Goal: Check status: Check status

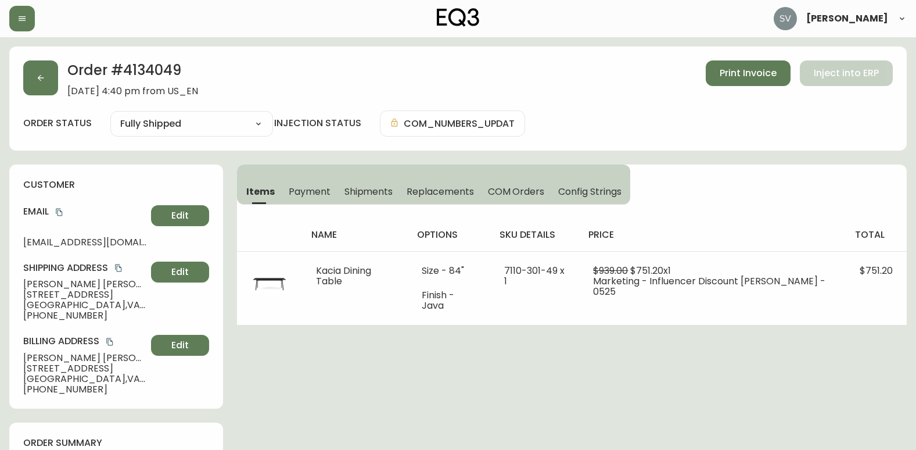
select select "FULLY_SHIPPED"
click at [28, 20] on button "button" at bounding box center [22, 19] width 26 height 26
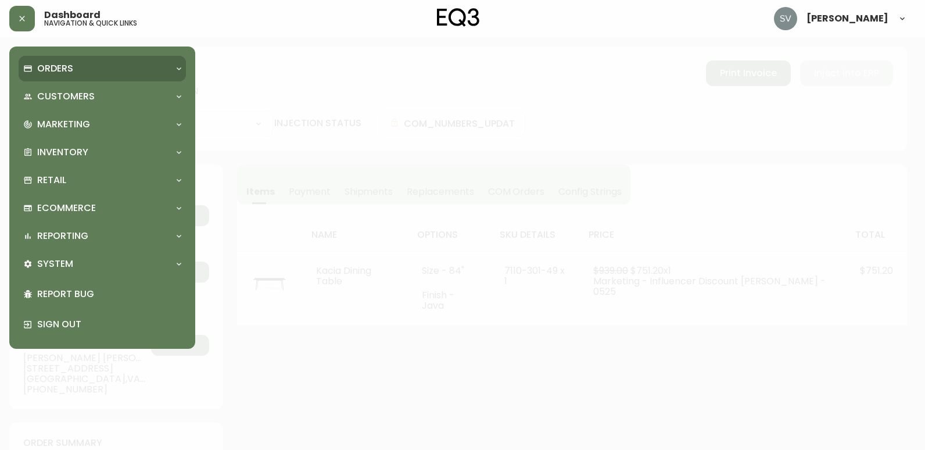
click at [56, 68] on p "Orders" at bounding box center [55, 68] width 36 height 13
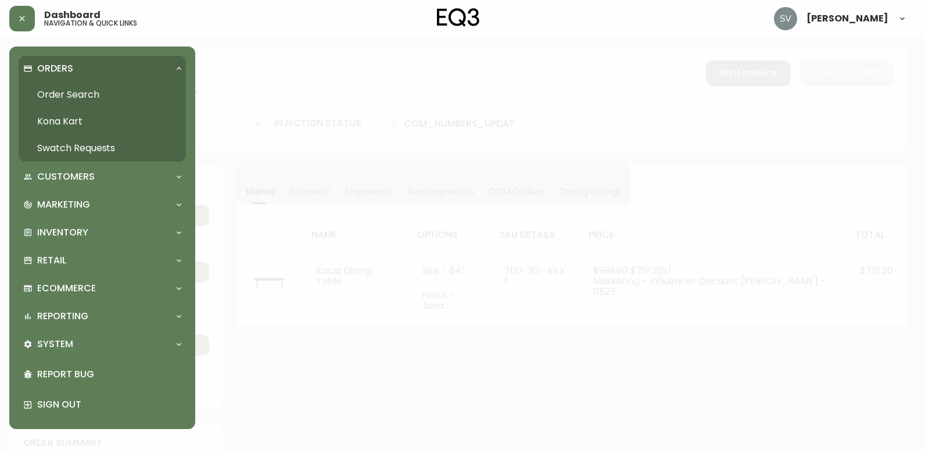
click at [122, 98] on link "Order Search" at bounding box center [102, 94] width 167 height 27
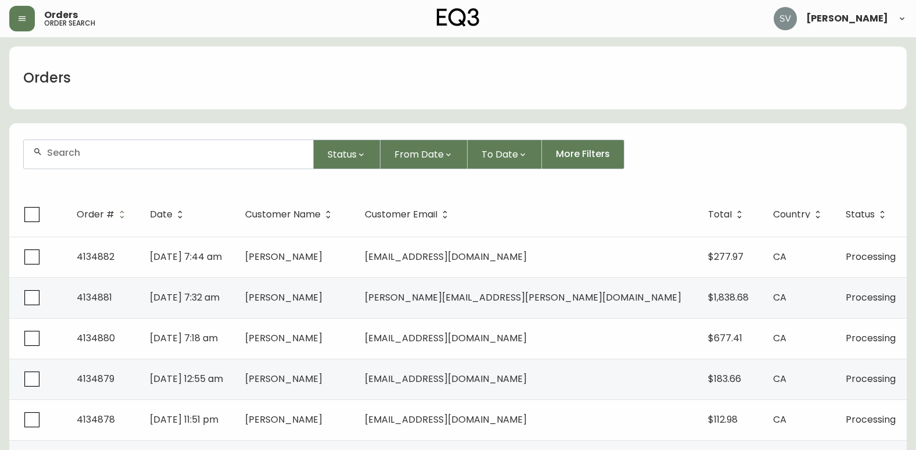
click at [218, 161] on div at bounding box center [168, 154] width 289 height 28
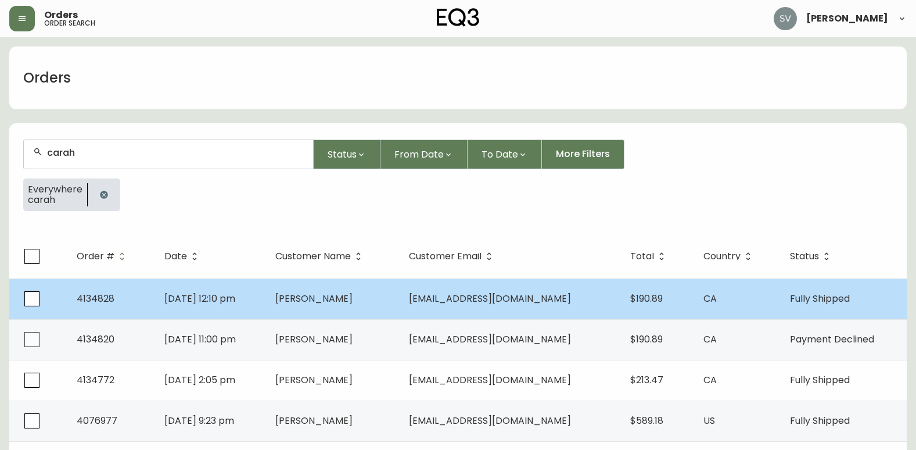
type input "carah"
click at [235, 302] on span "[DATE] 12:10 pm" at bounding box center [199, 298] width 71 height 13
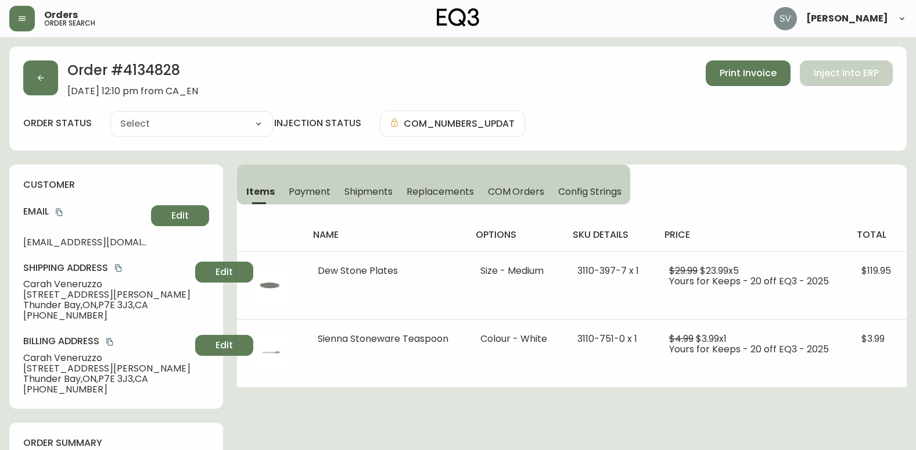
type input "Fully Shipped"
select select "FULLY_SHIPPED"
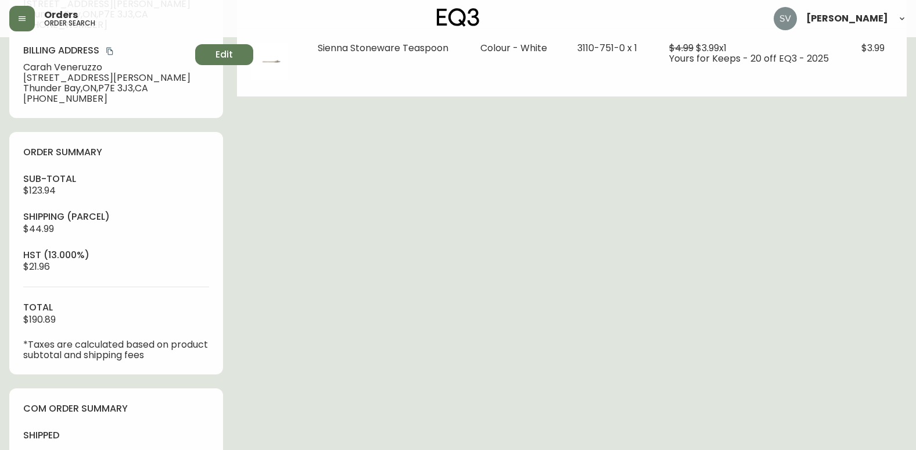
scroll to position [407, 0]
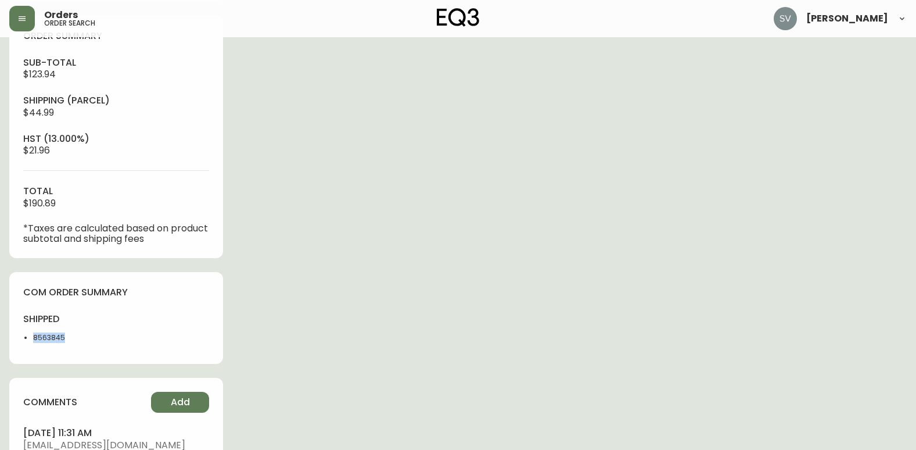
drag, startPoint x: 83, startPoint y: 343, endPoint x: 33, endPoint y: 337, distance: 51.0
click at [33, 337] on div "shipped 8563845" at bounding box center [66, 331] width 86 height 37
copy li "8563845"
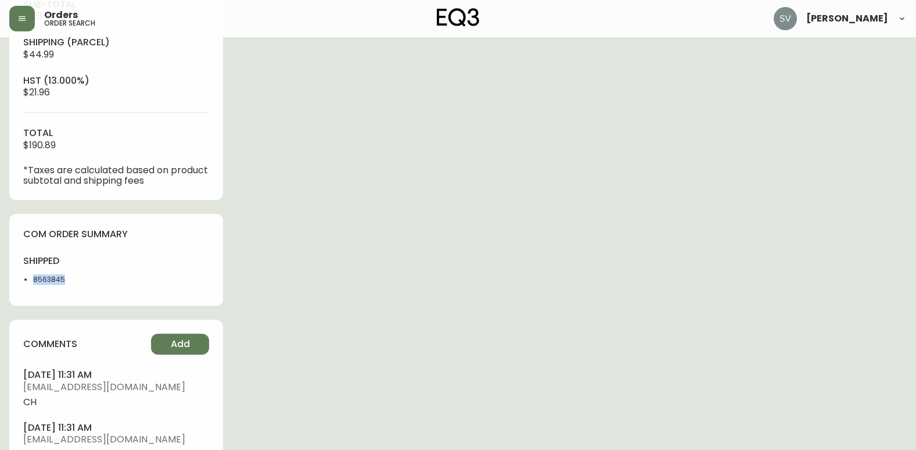
scroll to position [594, 0]
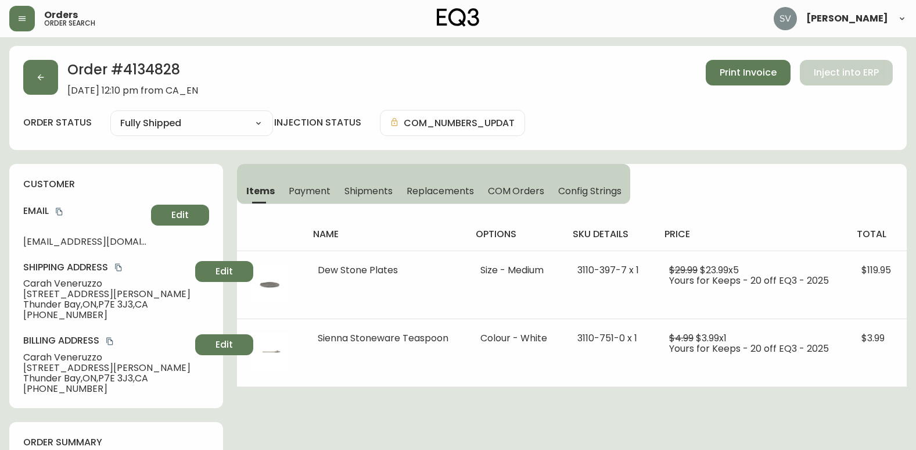
scroll to position [0, 0]
click at [45, 91] on button "button" at bounding box center [40, 77] width 35 height 35
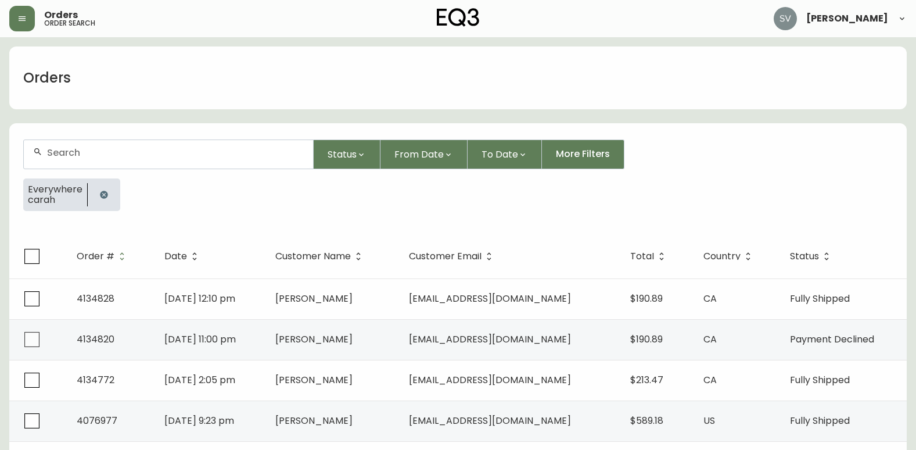
click at [100, 194] on icon "button" at bounding box center [104, 195] width 8 height 8
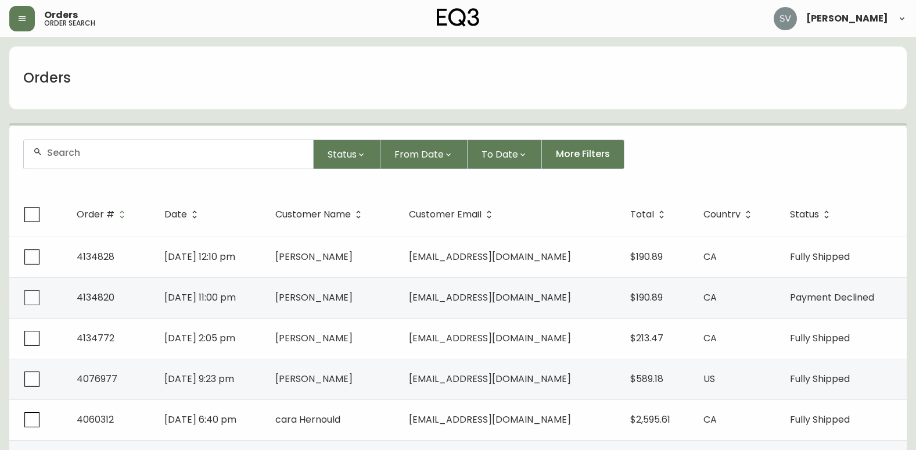
click at [137, 160] on div at bounding box center [168, 154] width 289 height 28
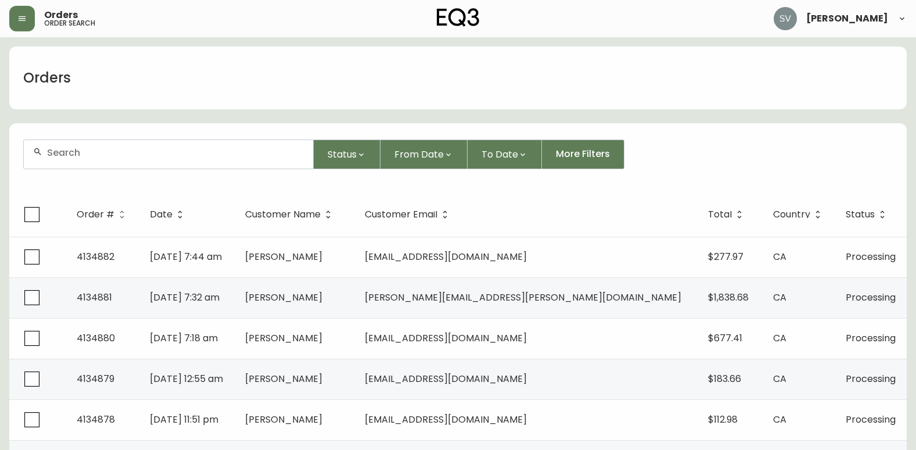
click at [209, 172] on form "Status From Date To Date More Filters" at bounding box center [458, 159] width 898 height 67
click at [209, 159] on div at bounding box center [168, 154] width 289 height 28
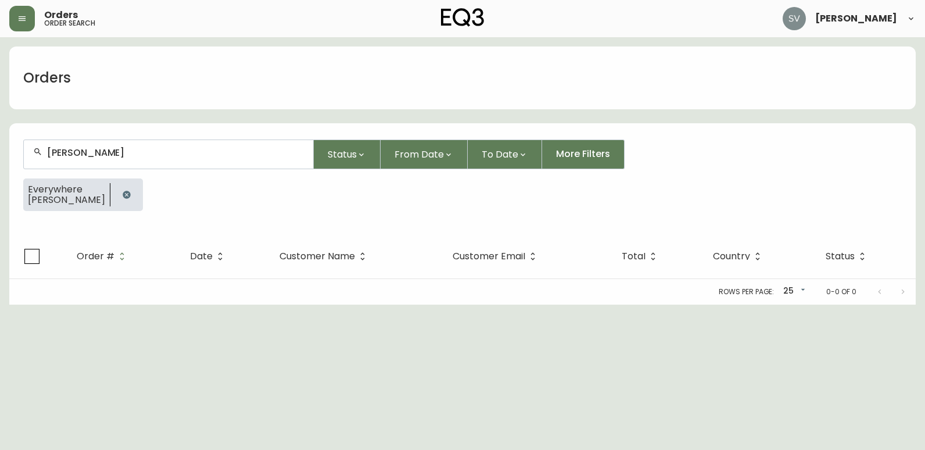
type input "[PERSON_NAME]"
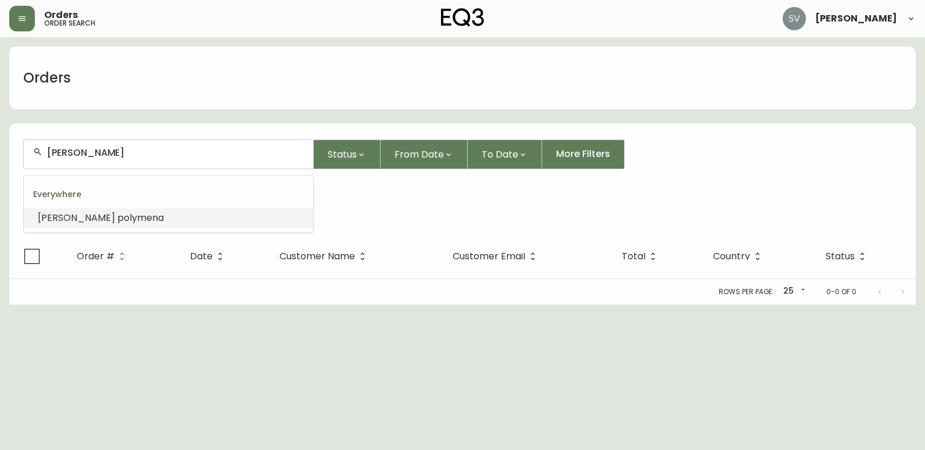
type input "[PERSON_NAME]"
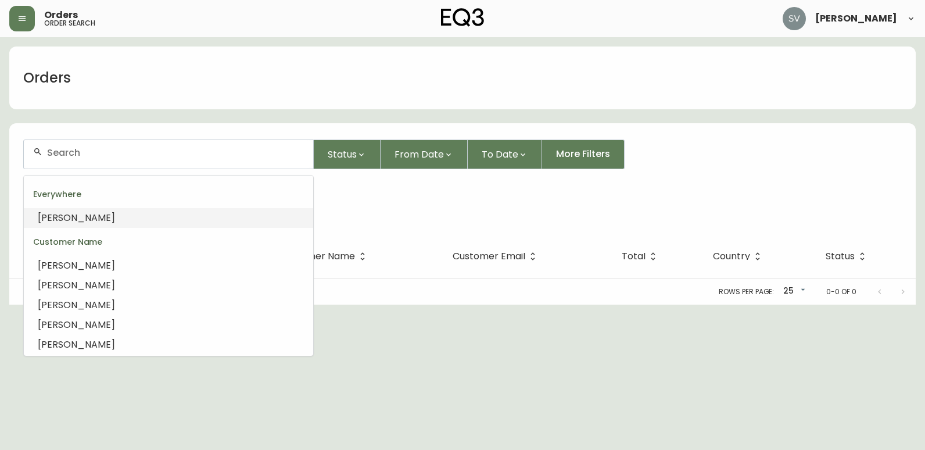
click at [66, 223] on span "[PERSON_NAME]" at bounding box center [76, 217] width 77 height 13
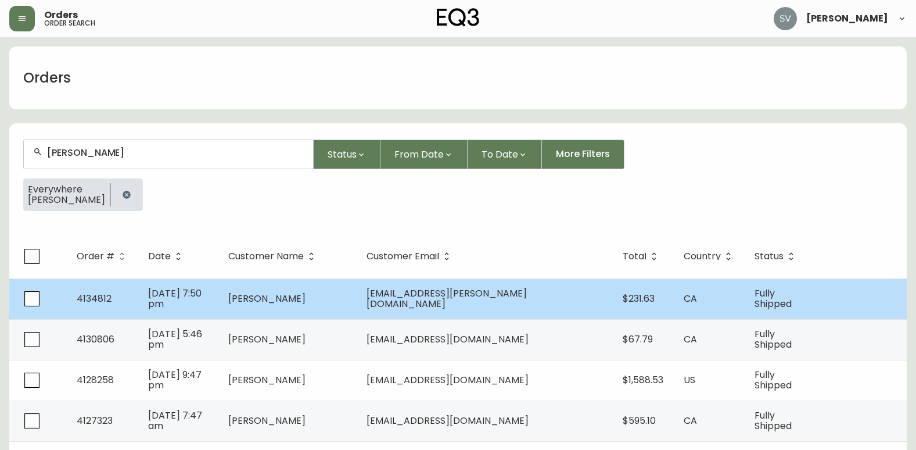
type input "[PERSON_NAME]"
click at [338, 307] on td "[PERSON_NAME]" at bounding box center [288, 298] width 138 height 41
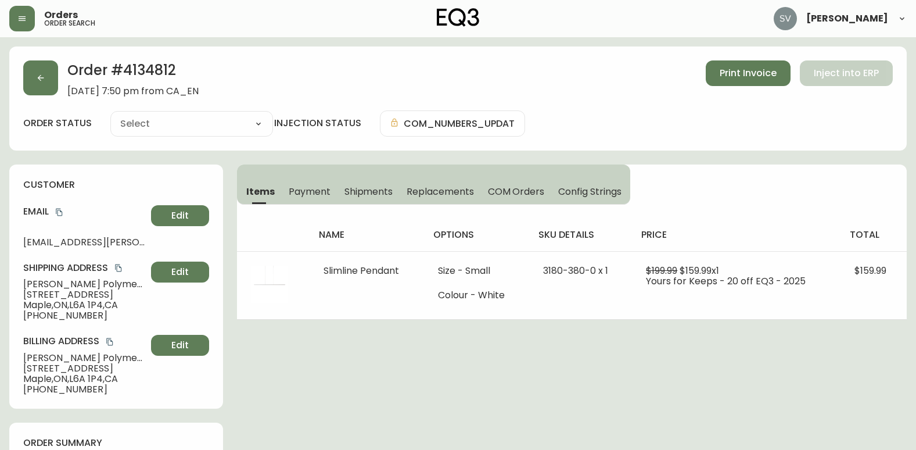
type input "Fully Shipped"
select select "FULLY_SHIPPED"
click at [311, 187] on span "Payment" at bounding box center [310, 191] width 42 height 12
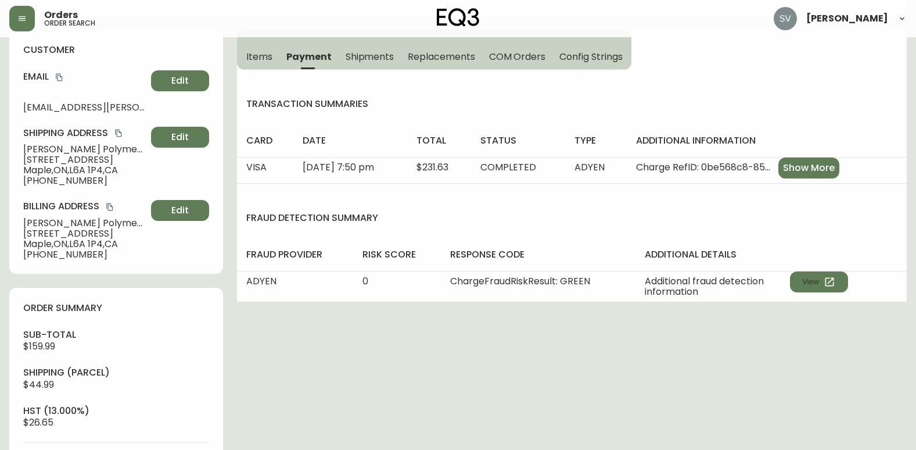
scroll to position [174, 0]
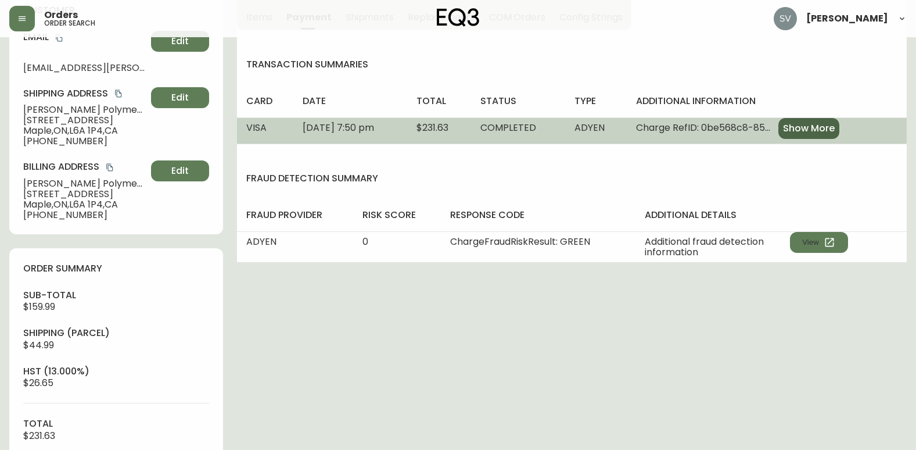
click at [815, 128] on span "Show More" at bounding box center [809, 128] width 52 height 13
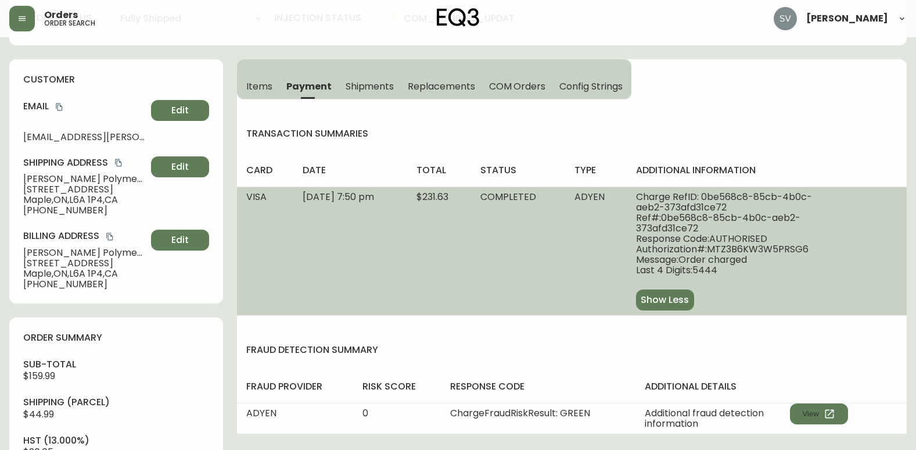
scroll to position [0, 0]
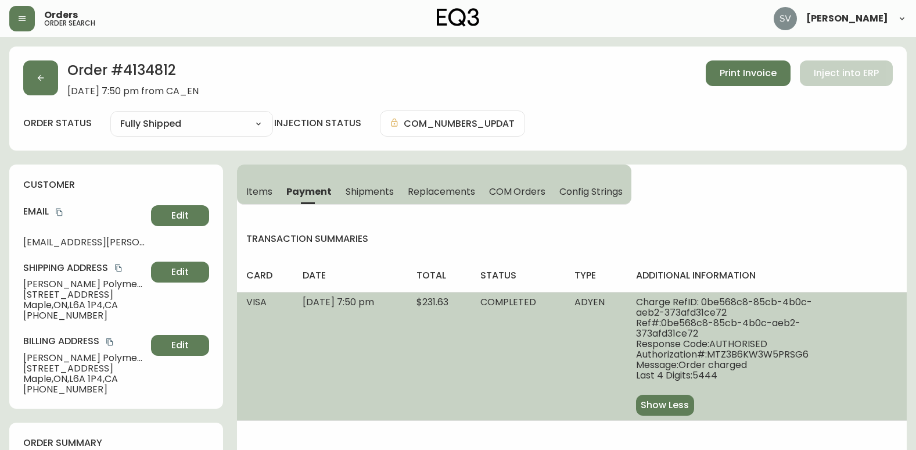
click at [255, 195] on span "Items" at bounding box center [259, 191] width 26 height 12
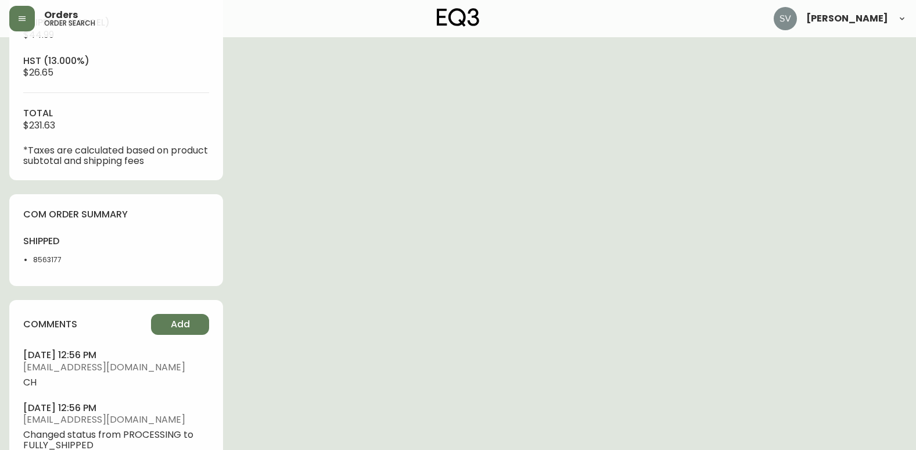
scroll to position [594, 0]
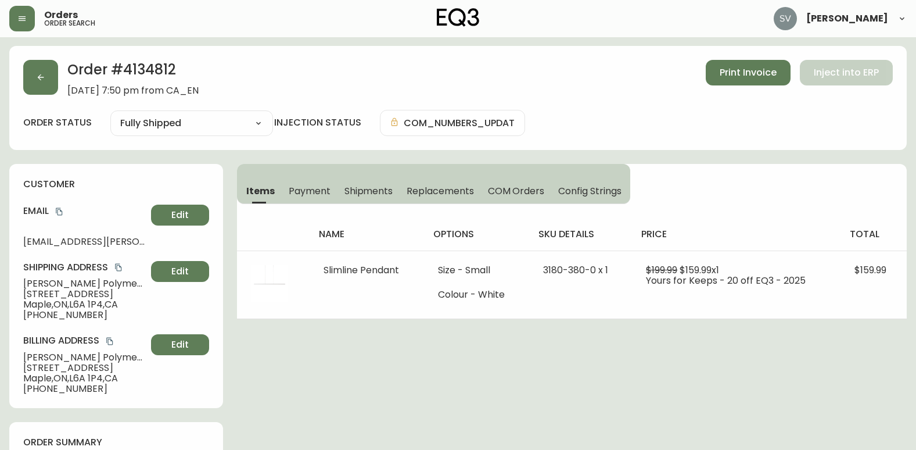
scroll to position [0, 0]
click at [33, 72] on button "button" at bounding box center [40, 77] width 35 height 35
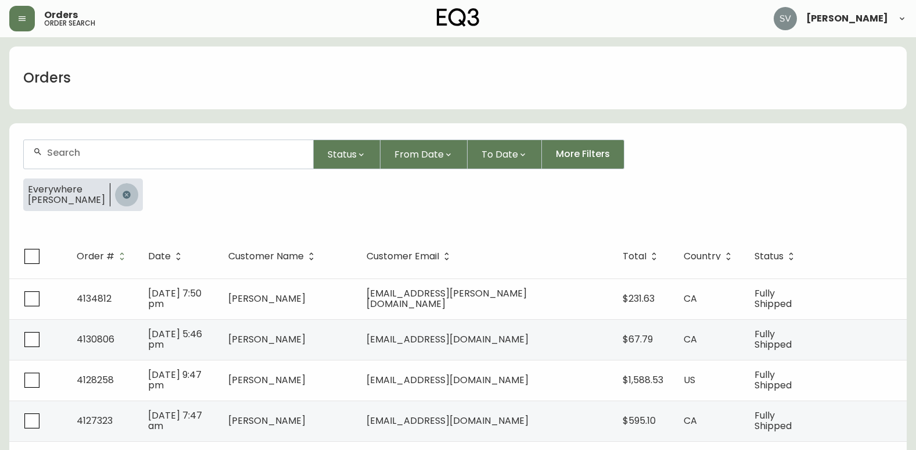
click at [122, 194] on icon "button" at bounding box center [126, 194] width 9 height 9
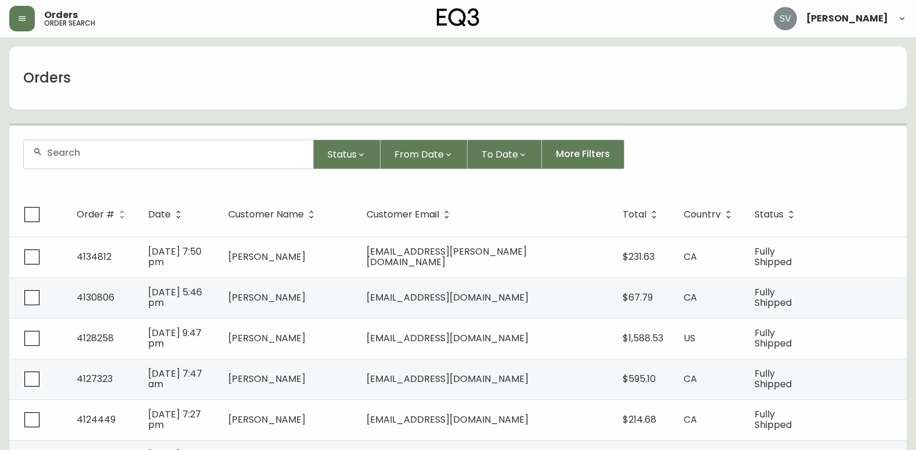
click at [113, 164] on div at bounding box center [168, 154] width 289 height 28
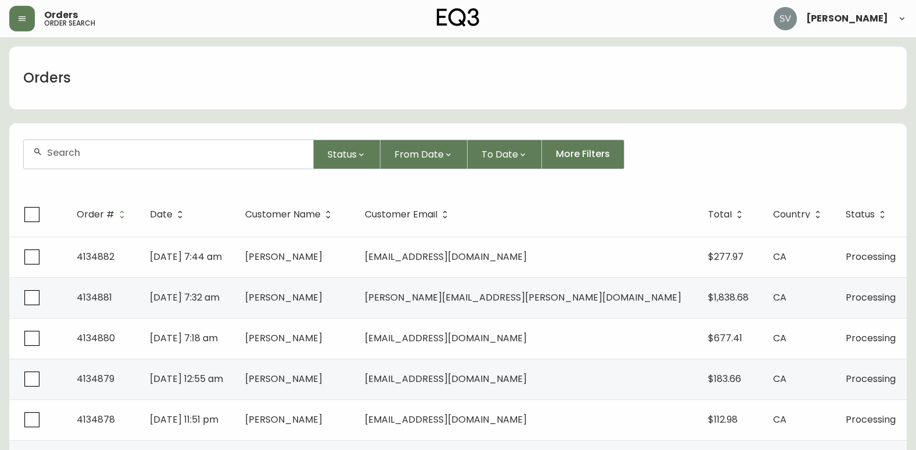
drag, startPoint x: 116, startPoint y: 158, endPoint x: 89, endPoint y: 166, distance: 27.8
click at [89, 166] on div at bounding box center [168, 154] width 289 height 28
paste input "4133159"
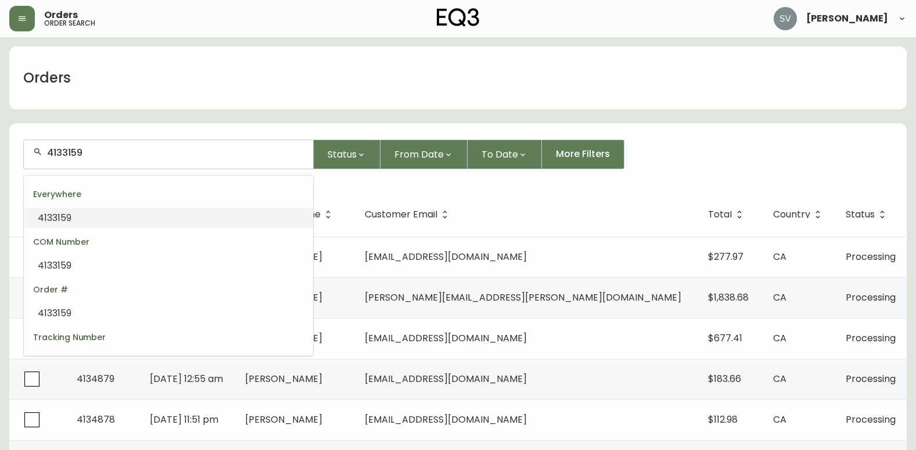
click at [71, 220] on span "4133159" at bounding box center [55, 217] width 34 height 13
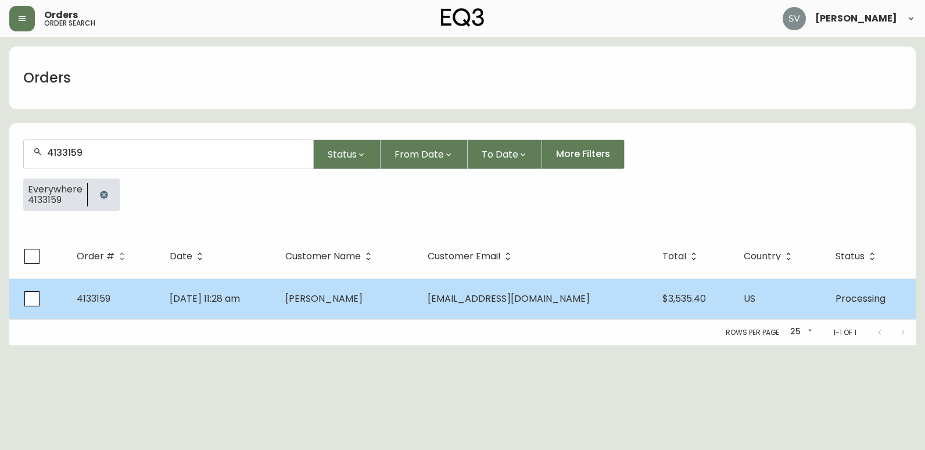
type input "4133159"
click at [356, 298] on span "[PERSON_NAME]" at bounding box center [323, 298] width 77 height 13
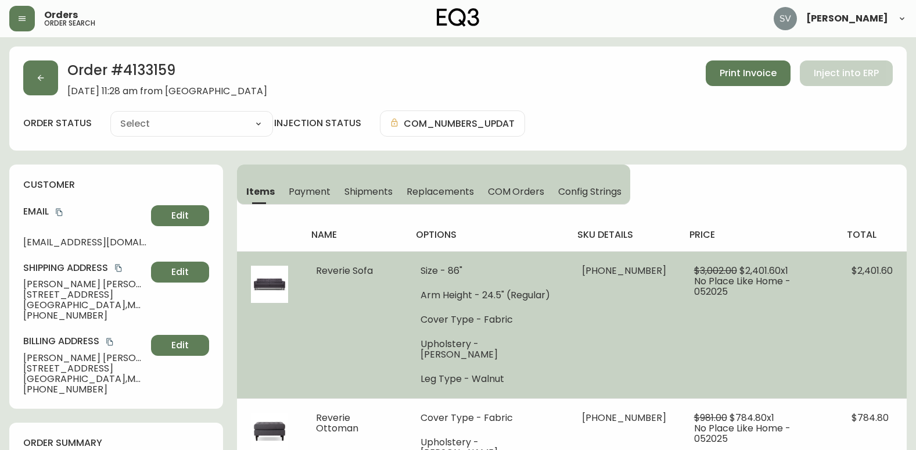
type input "Processing"
select select "PROCESSING"
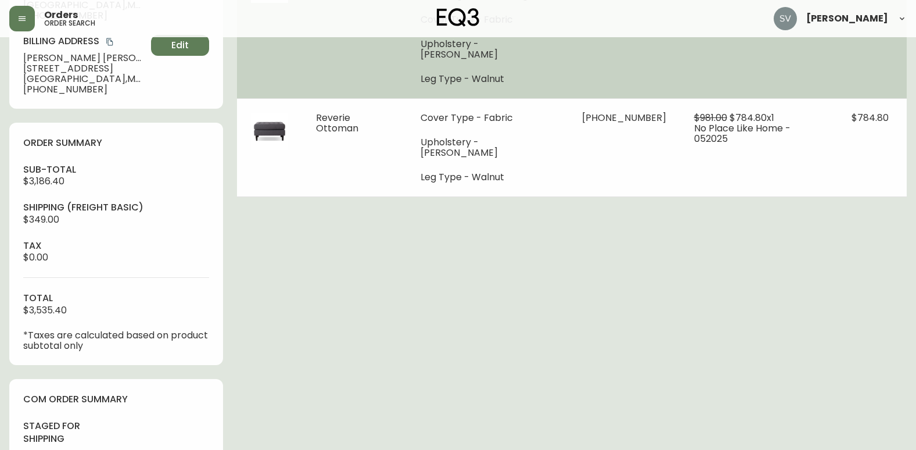
scroll to position [465, 0]
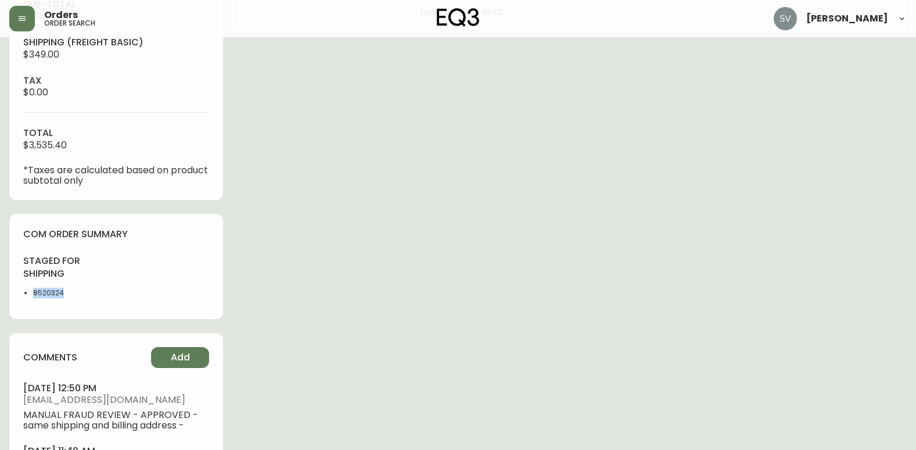
drag, startPoint x: 66, startPoint y: 291, endPoint x: 31, endPoint y: 291, distance: 34.9
click at [31, 291] on ul "8520324" at bounding box center [66, 293] width 86 height 10
copy li "8520324"
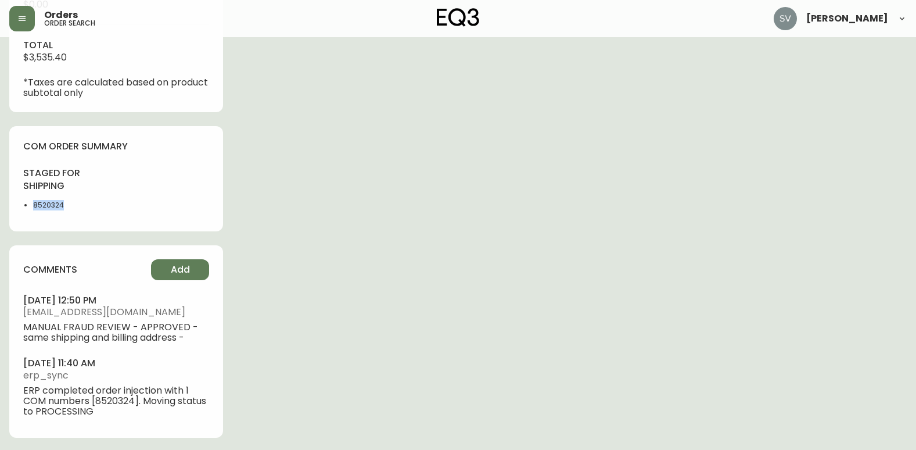
scroll to position [554, 0]
